Goal: Task Accomplishment & Management: Use online tool/utility

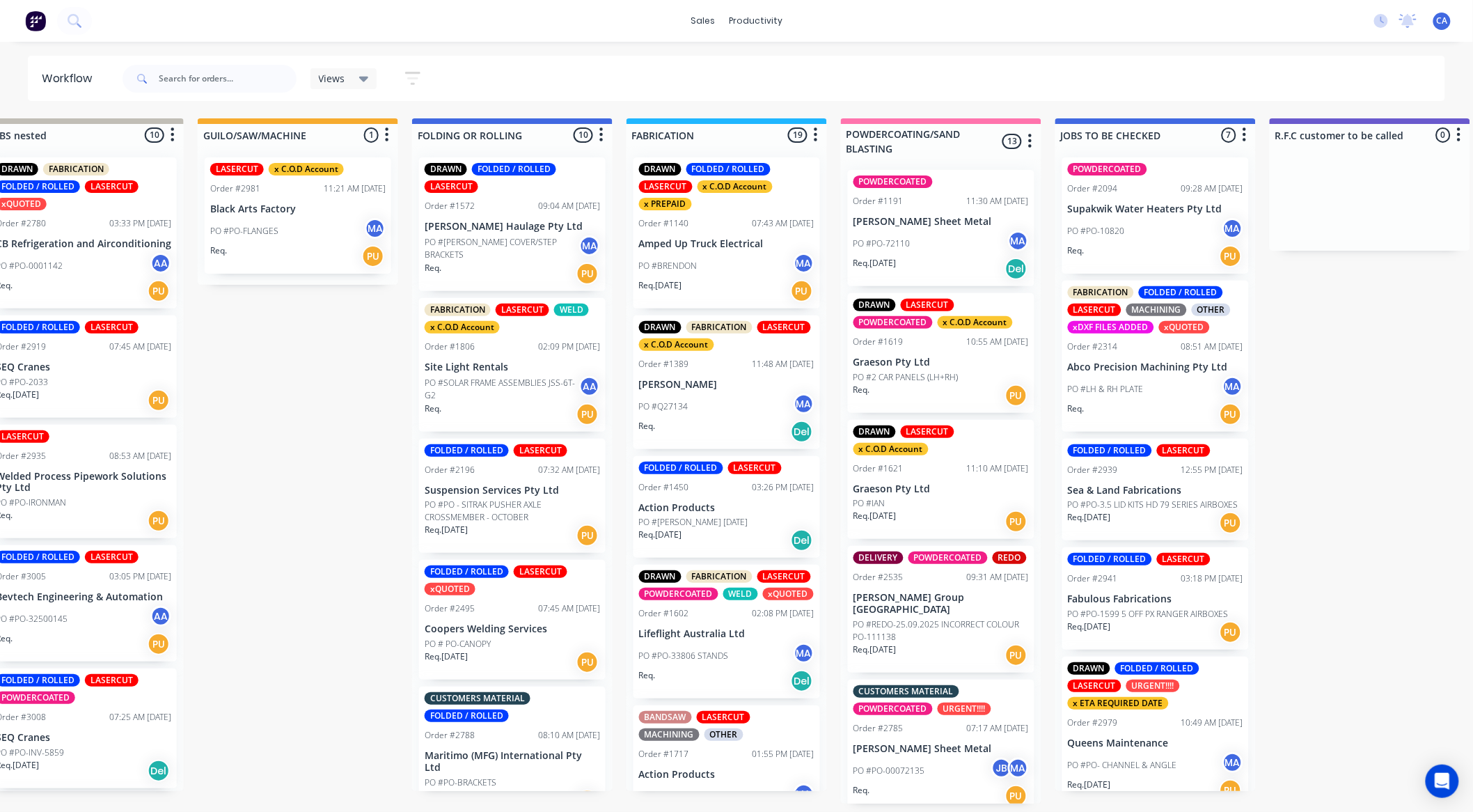
scroll to position [0, 554]
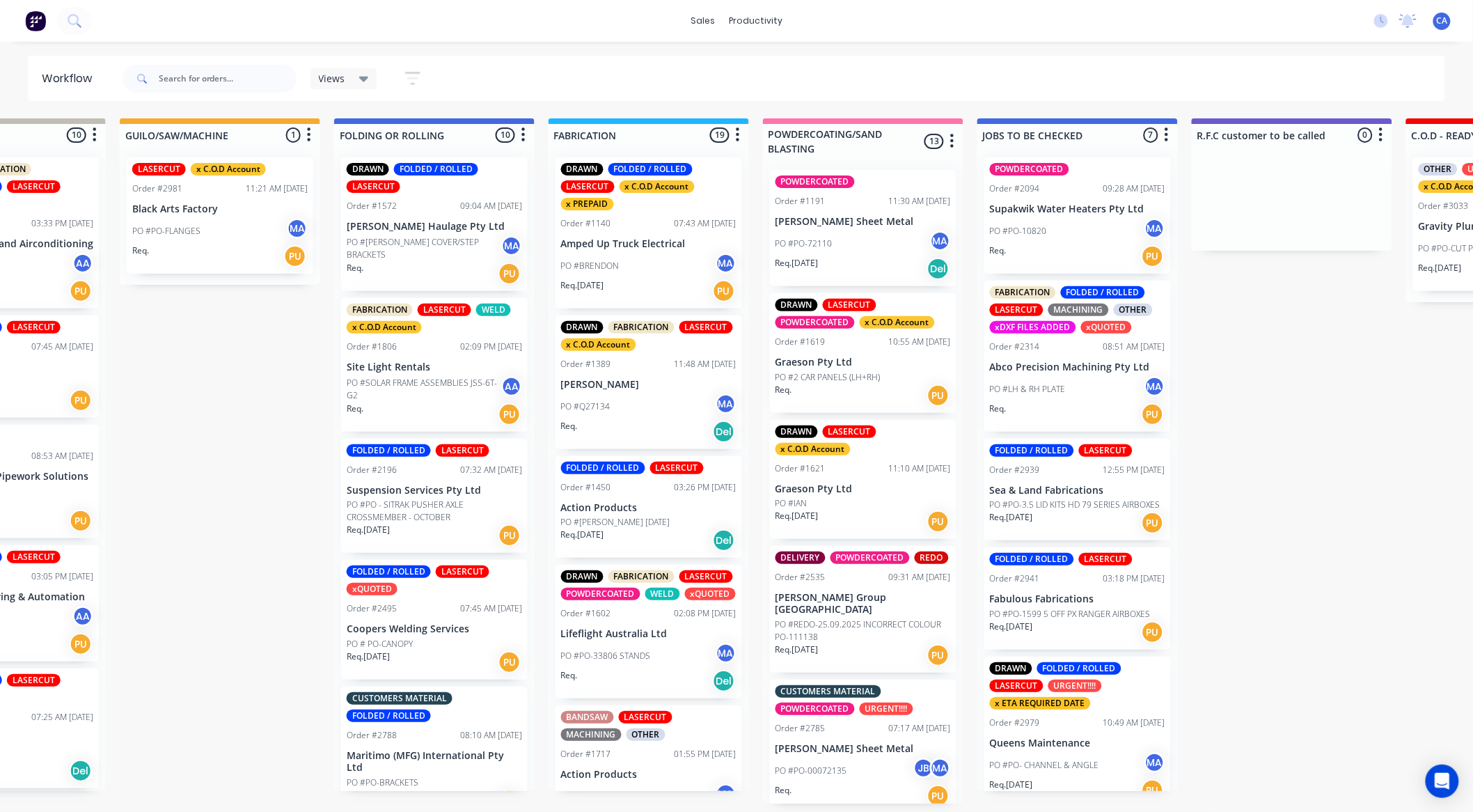
click at [240, 245] on div "Req. PU" at bounding box center [219, 256] width 175 height 24
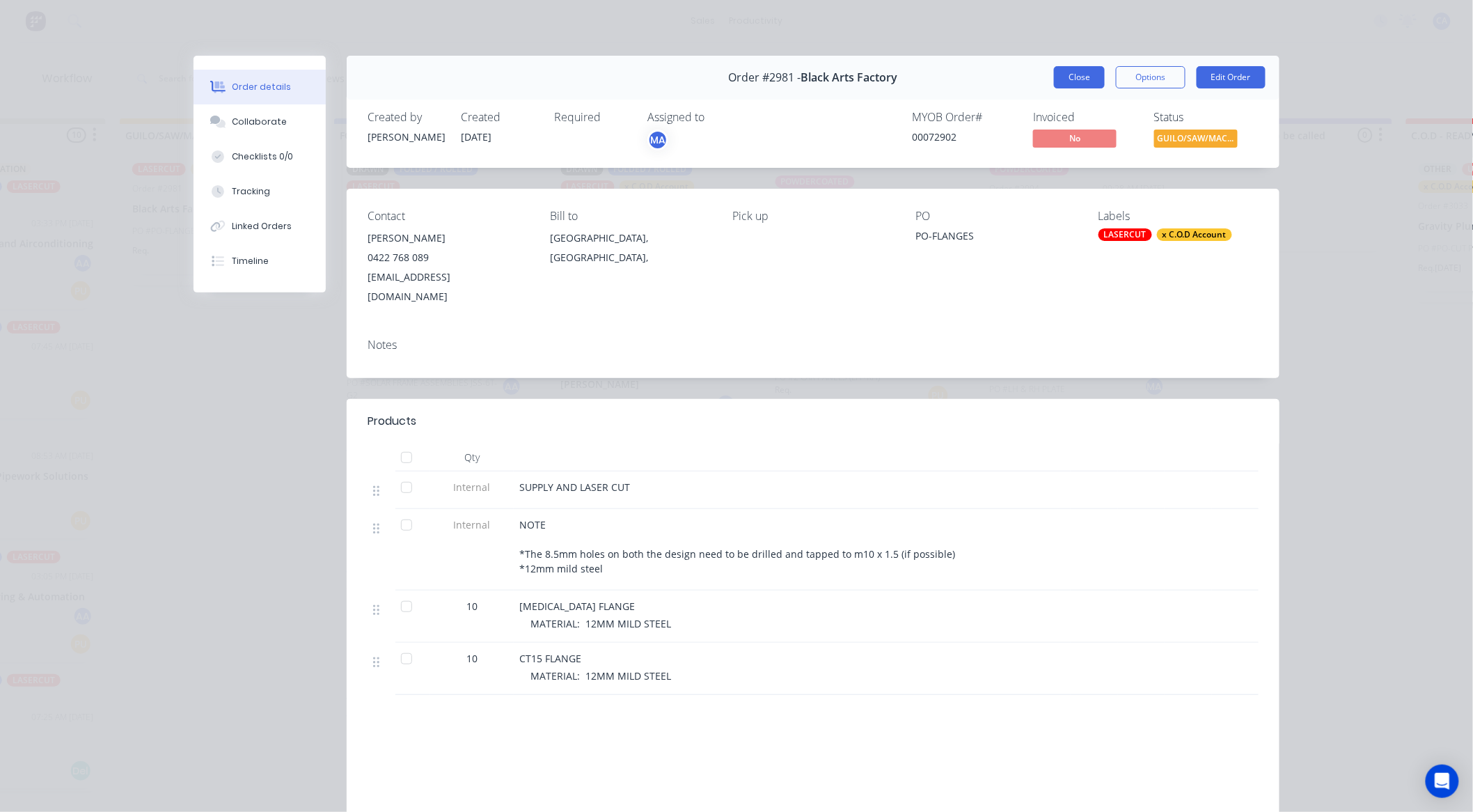
click at [1078, 83] on button "Close" at bounding box center [1079, 77] width 51 height 22
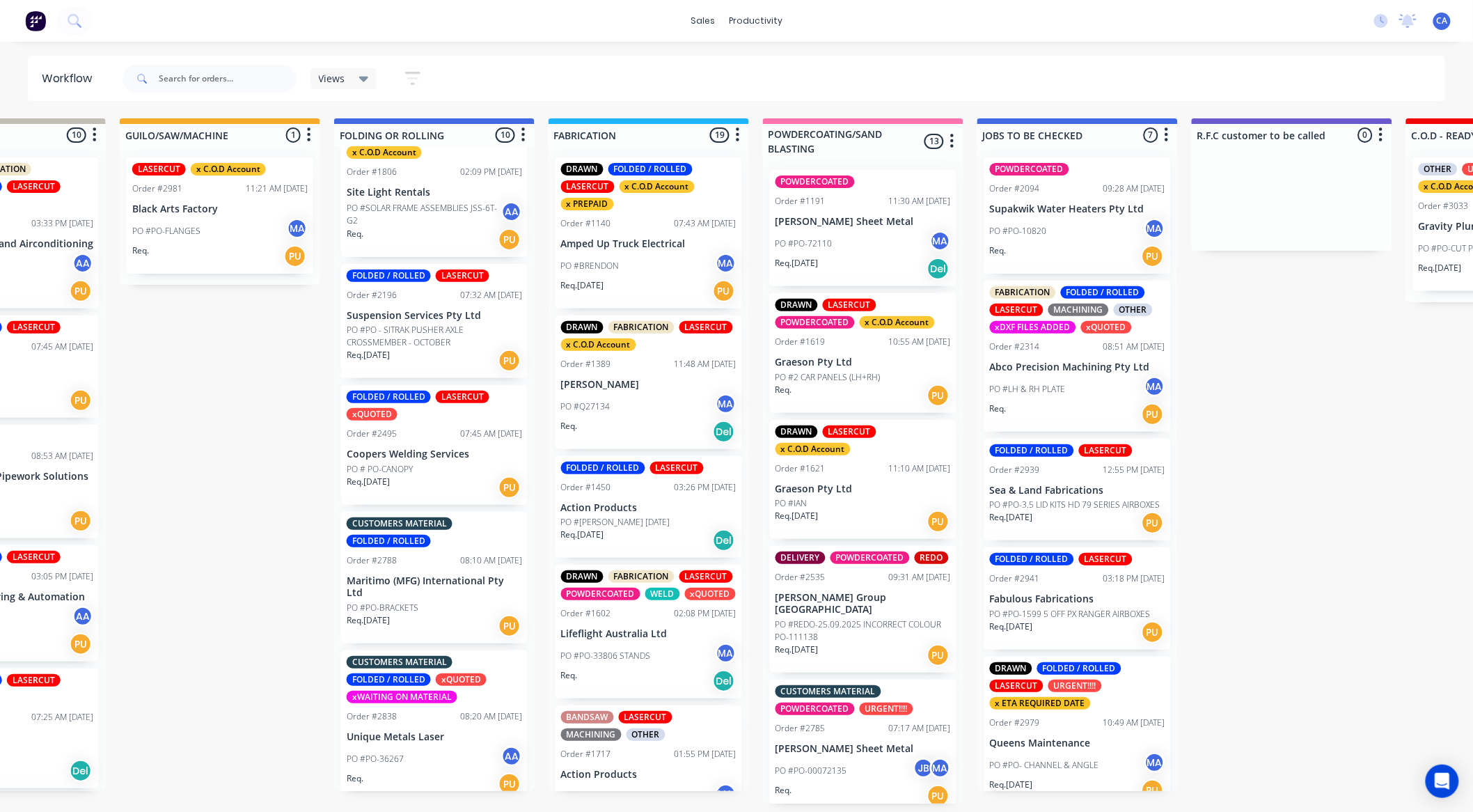
scroll to position [153, 0]
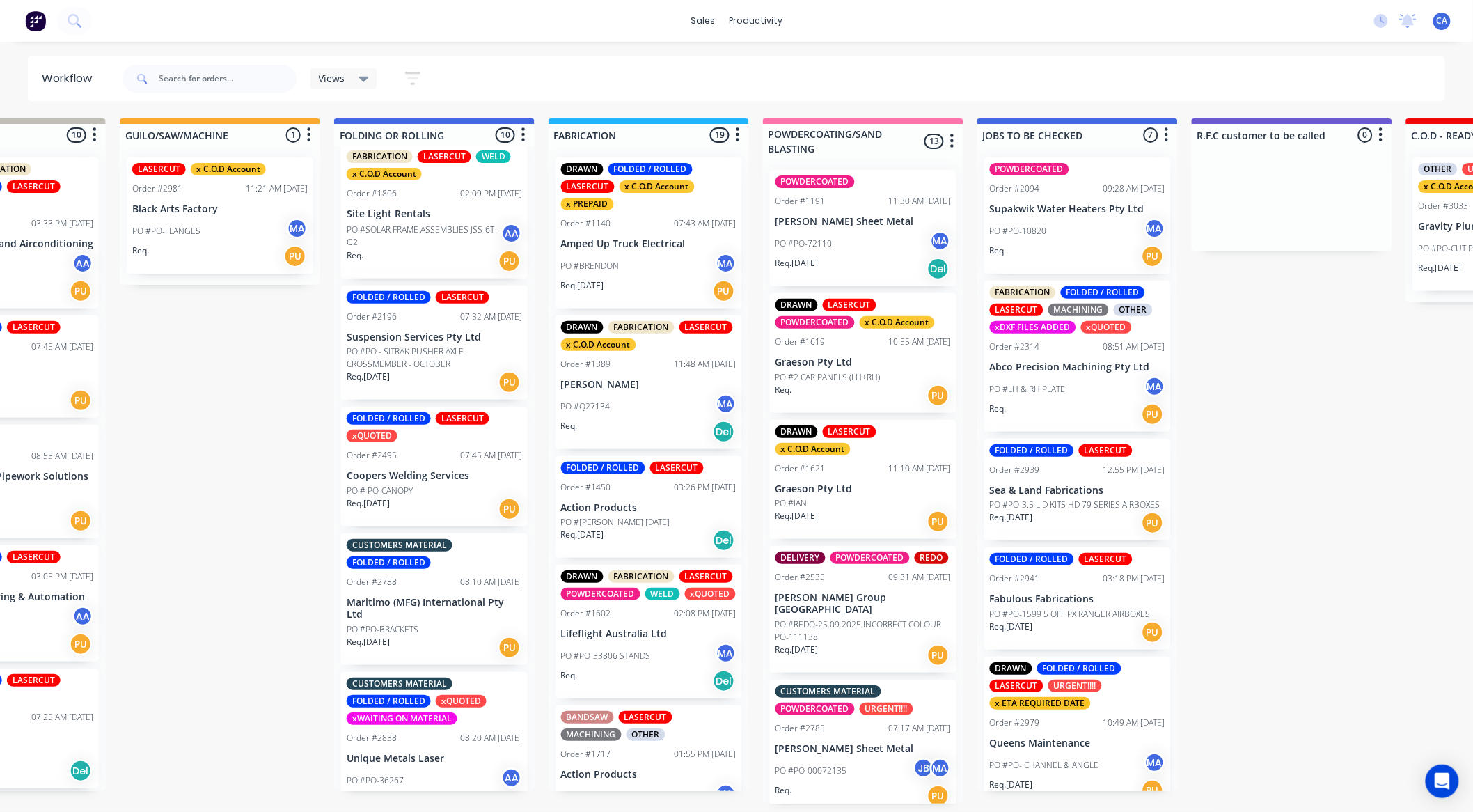
click at [425, 338] on p "Suspension Services Pty Ltd" at bounding box center [434, 337] width 175 height 12
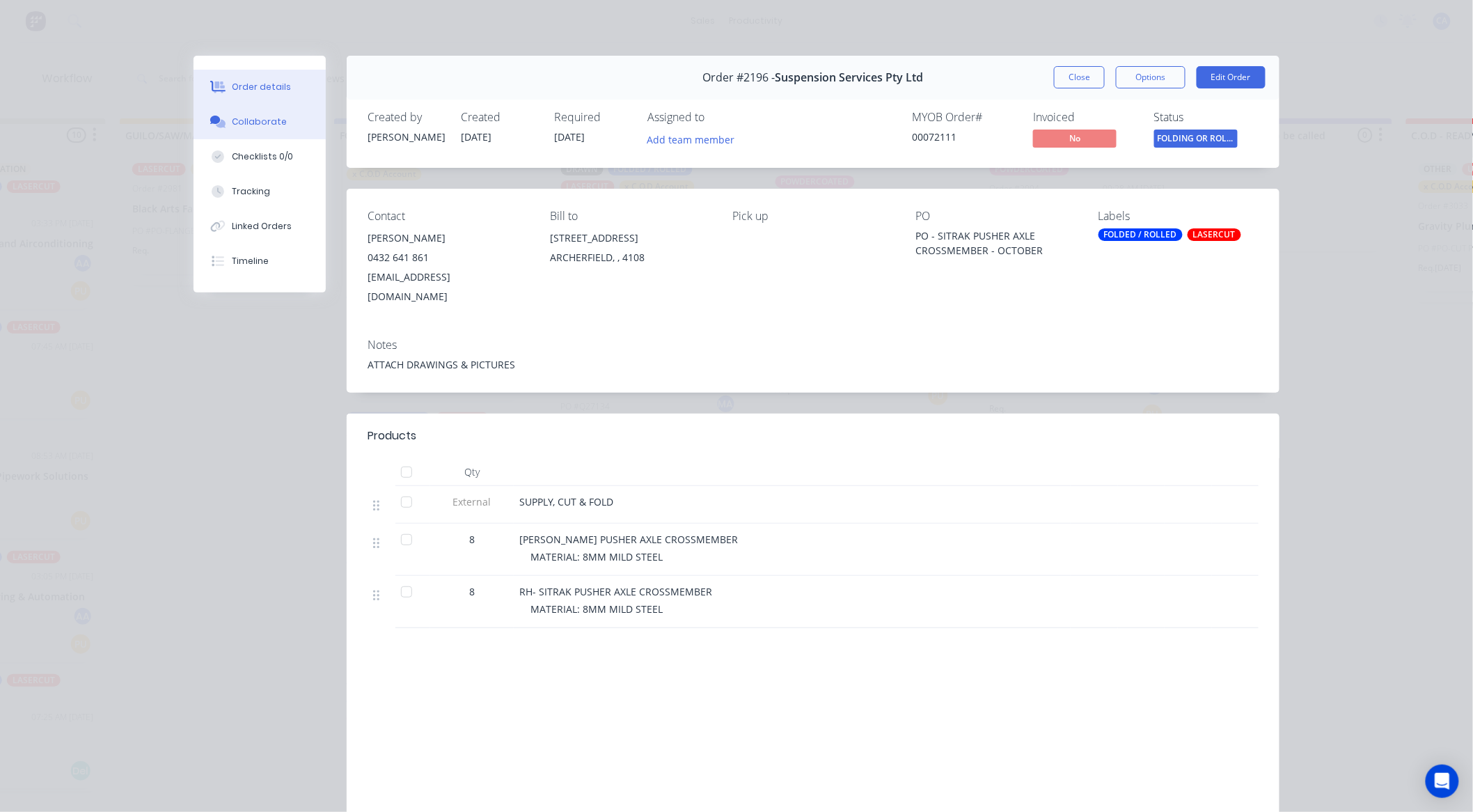
click at [263, 117] on div "Collaborate" at bounding box center [259, 122] width 55 height 12
